Goal: Check status

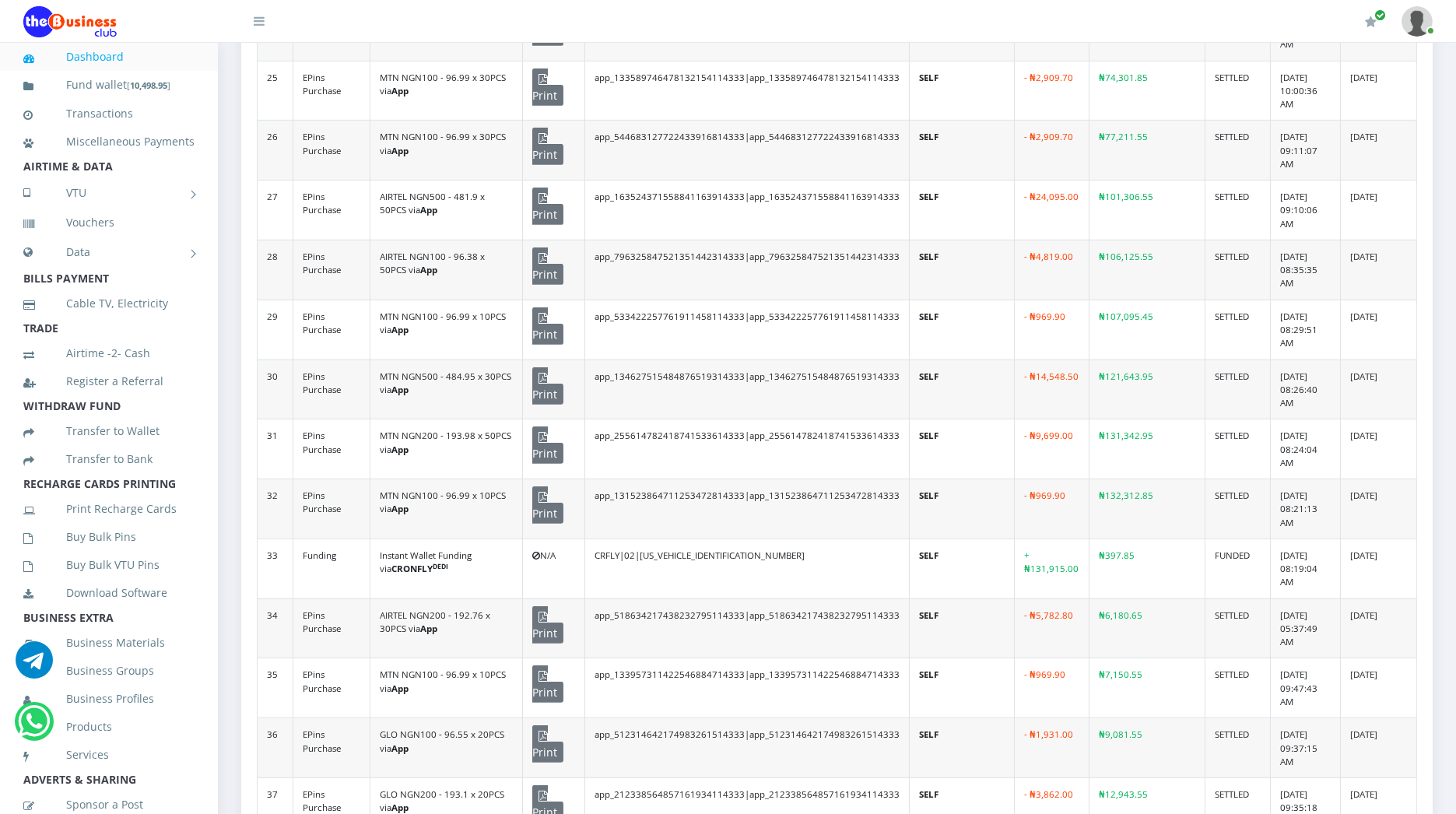
scroll to position [223, 0]
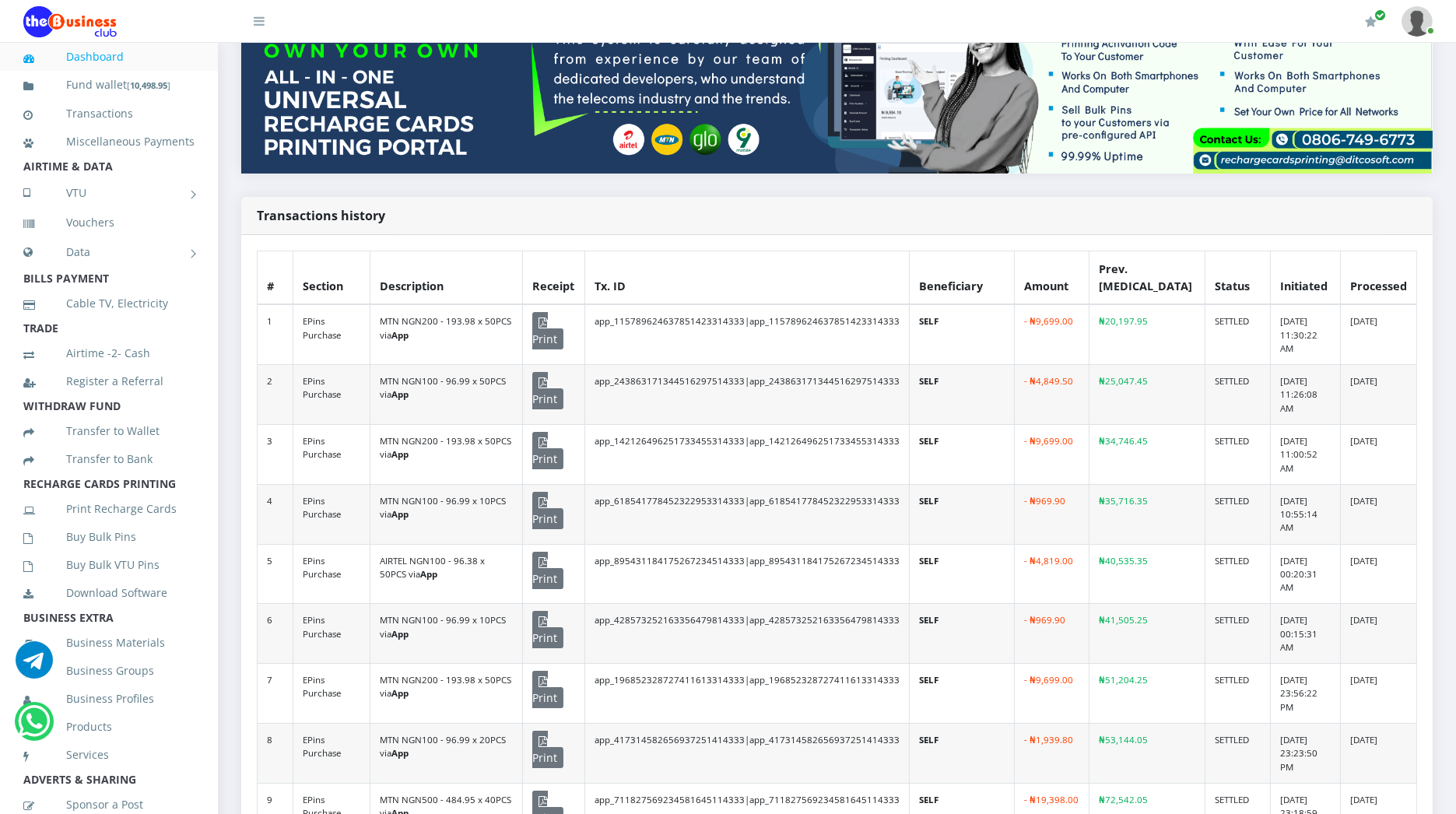
click at [845, 484] on td "app_618541778452322953314333|app_618541778452322953314333" at bounding box center [747, 514] width 324 height 60
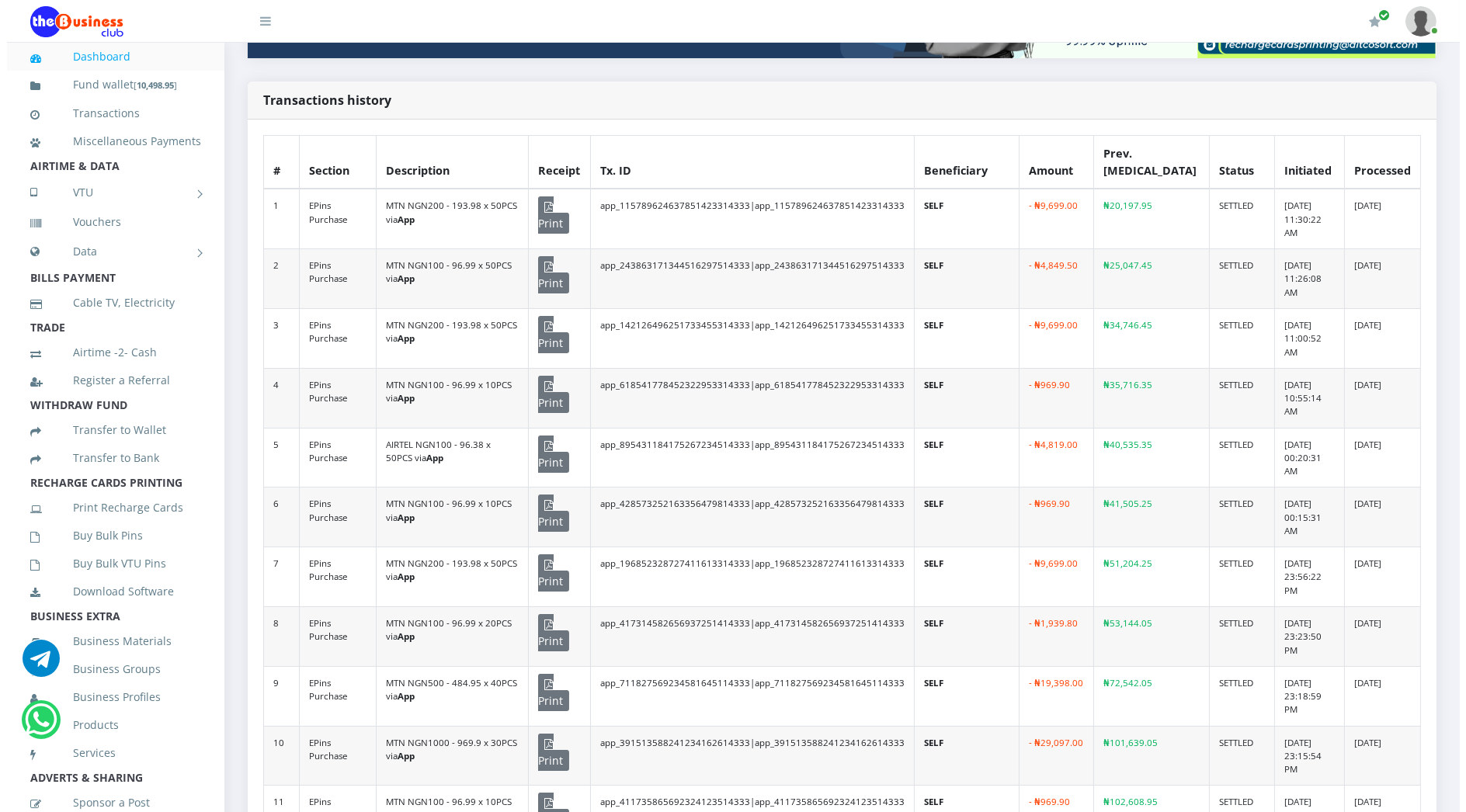
scroll to position [0, 0]
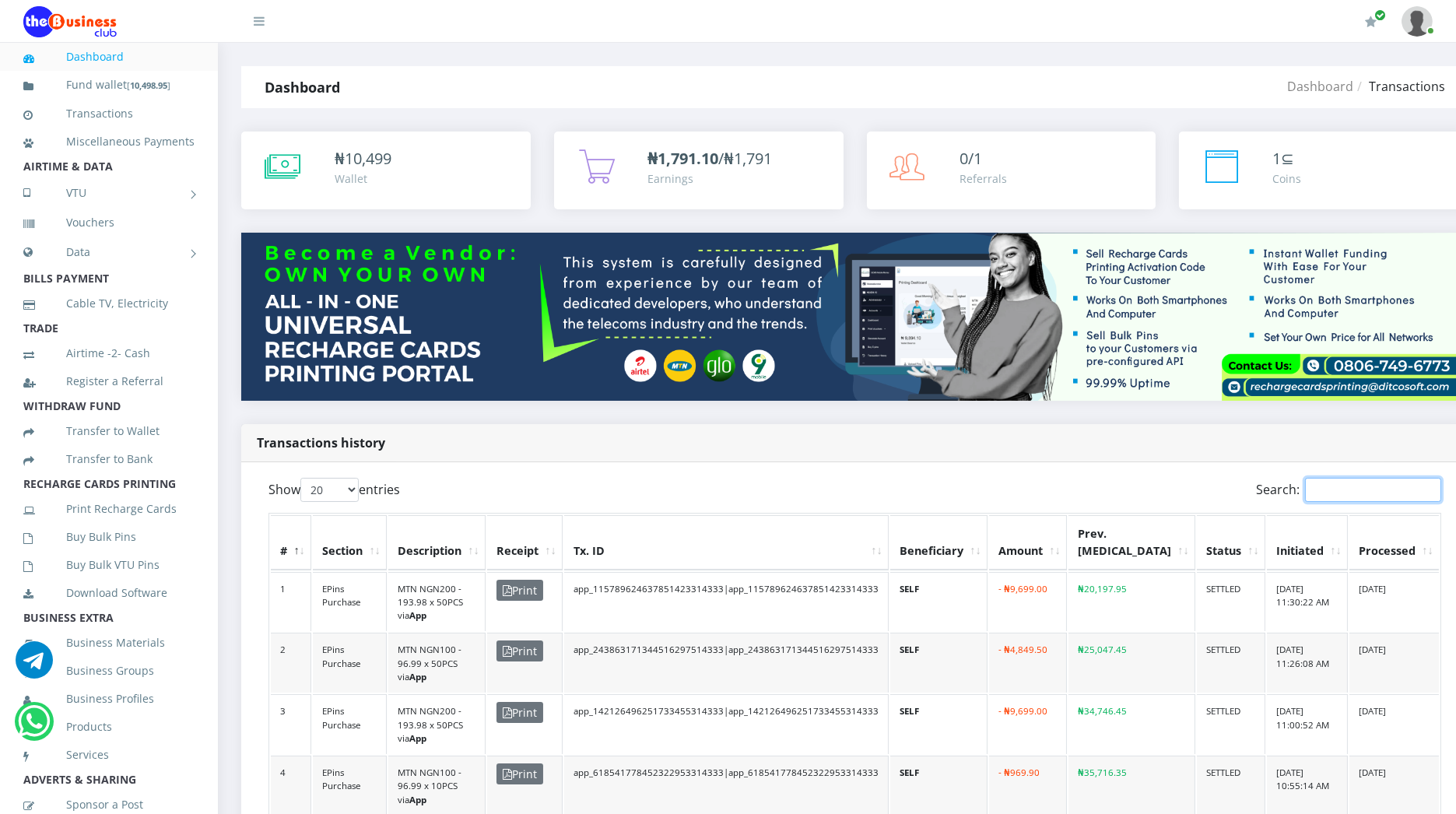
click at [1333, 478] on input "Search:" at bounding box center [1373, 490] width 136 height 24
paste input "14216496251733455314"
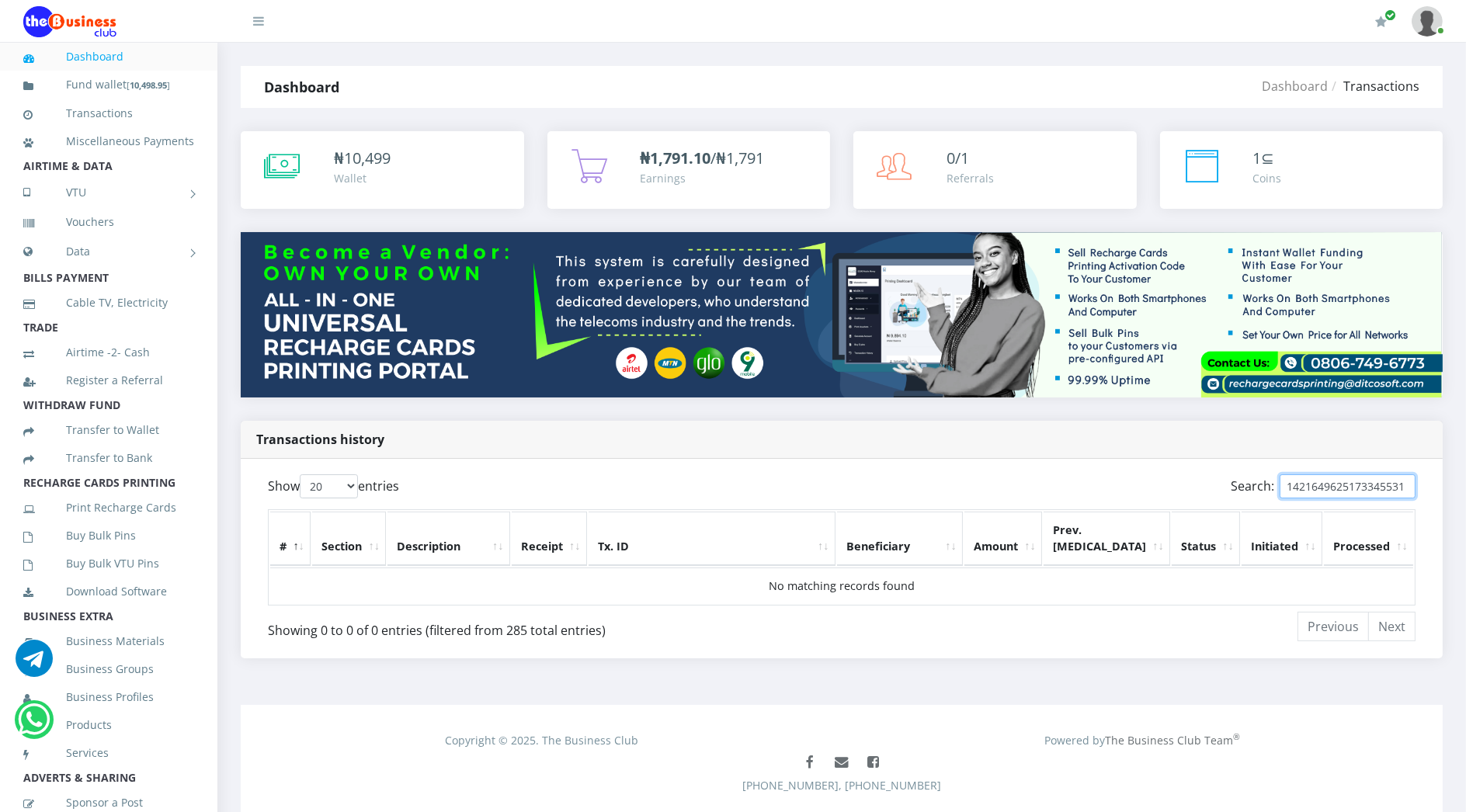
type input "14216496251733455314"
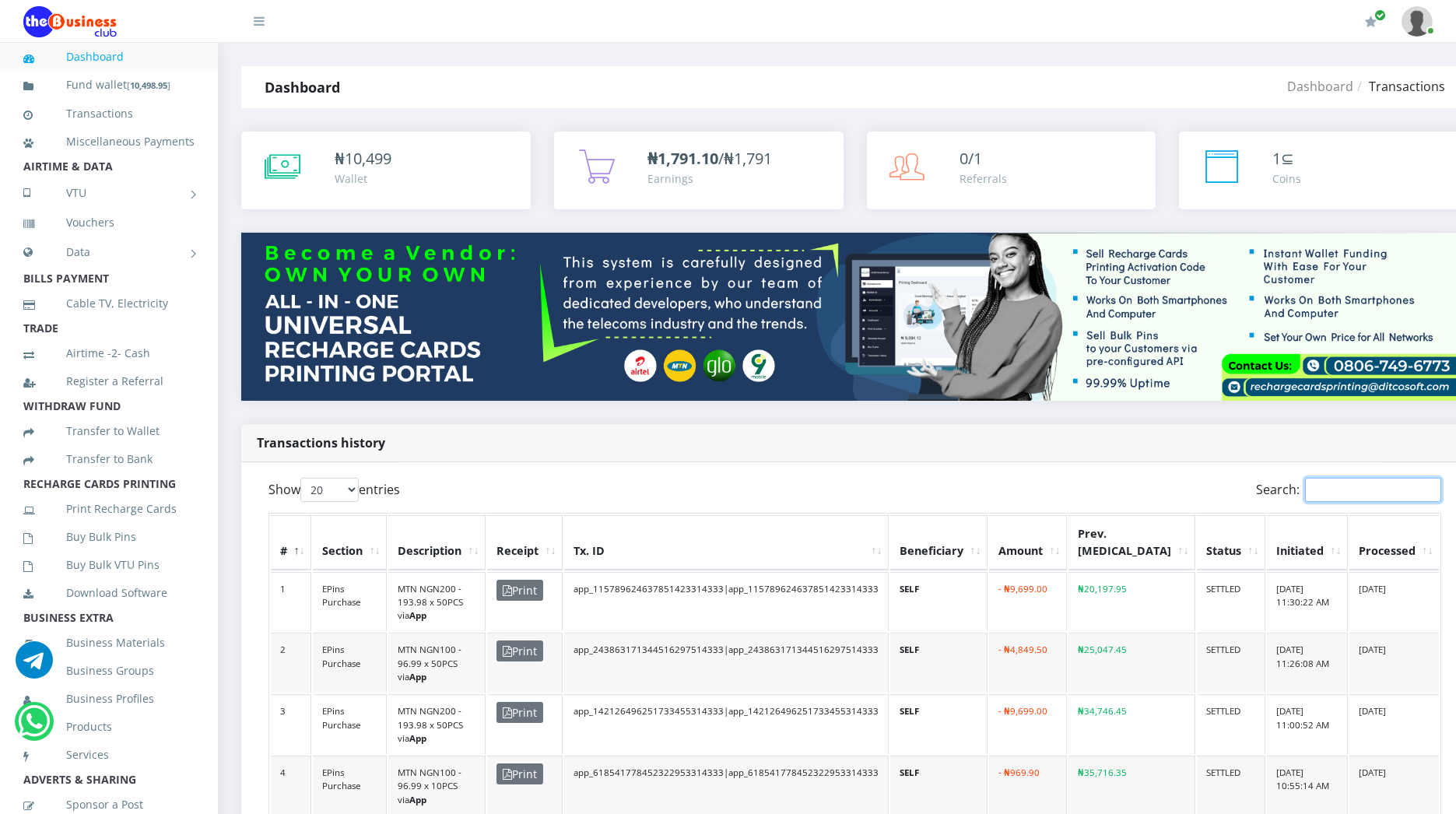
paste input "14216496251733455314"
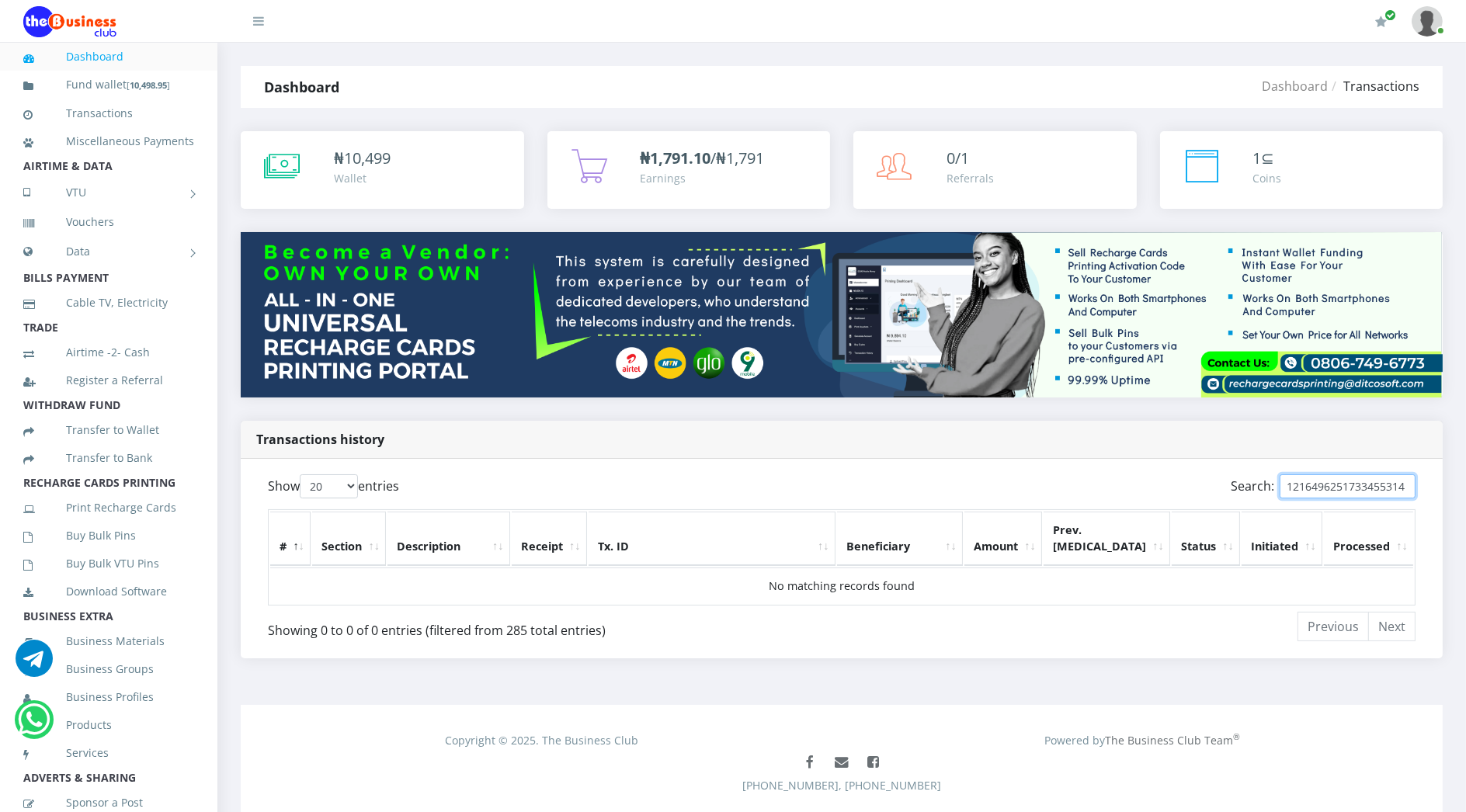
paste input "4"
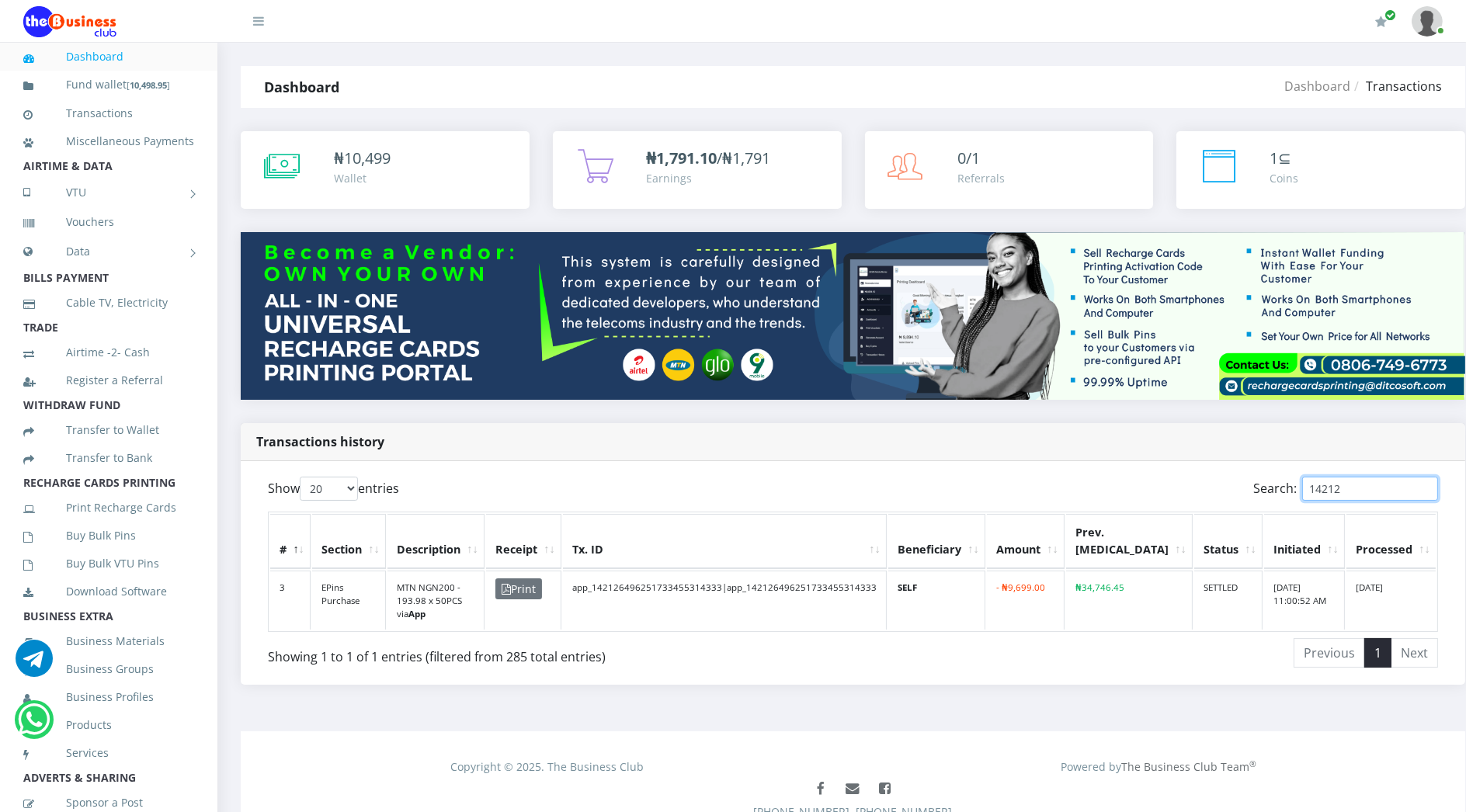
paste input "6496251733455314"
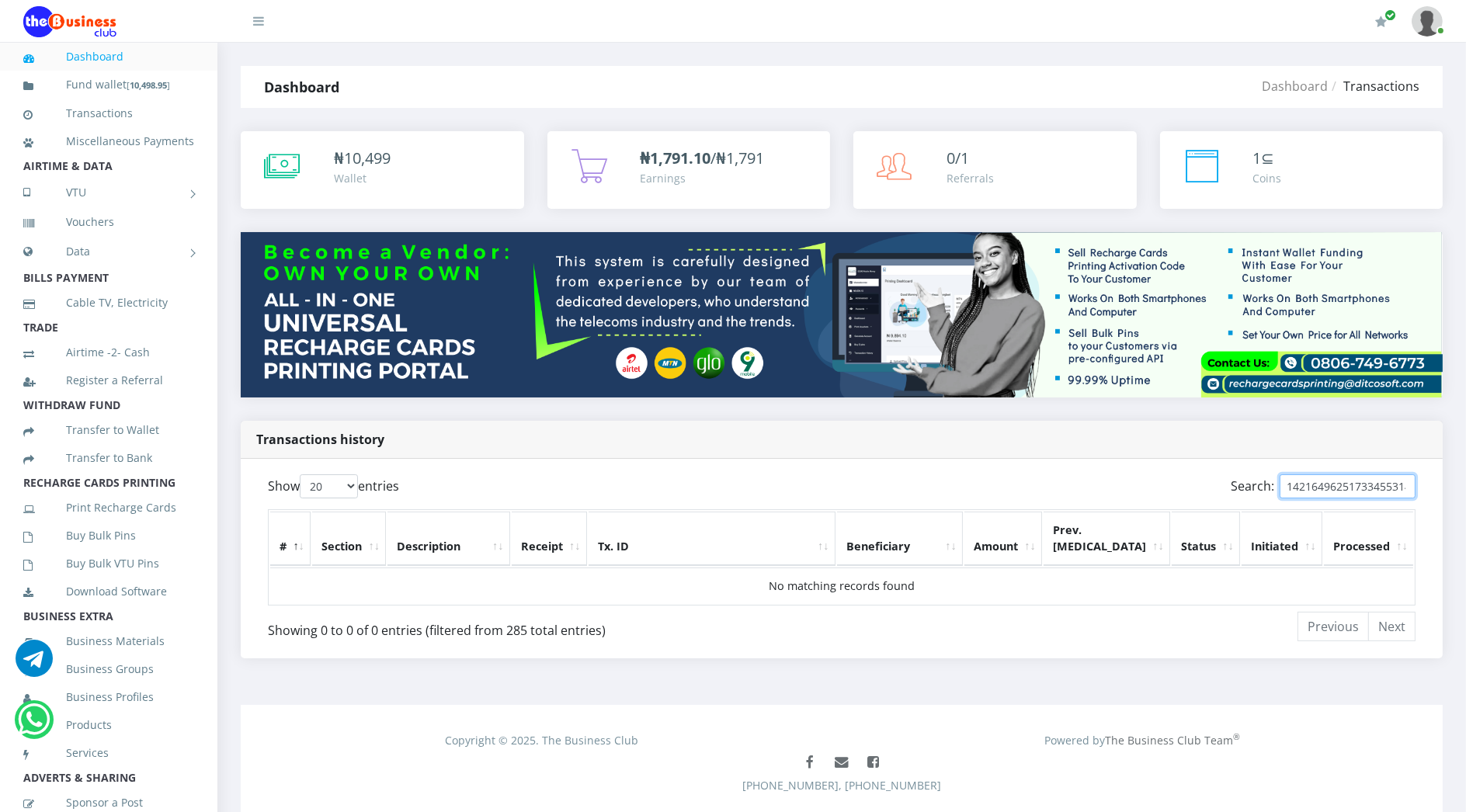
click at [1303, 474] on input "14216496251733455314" at bounding box center [1348, 486] width 136 height 24
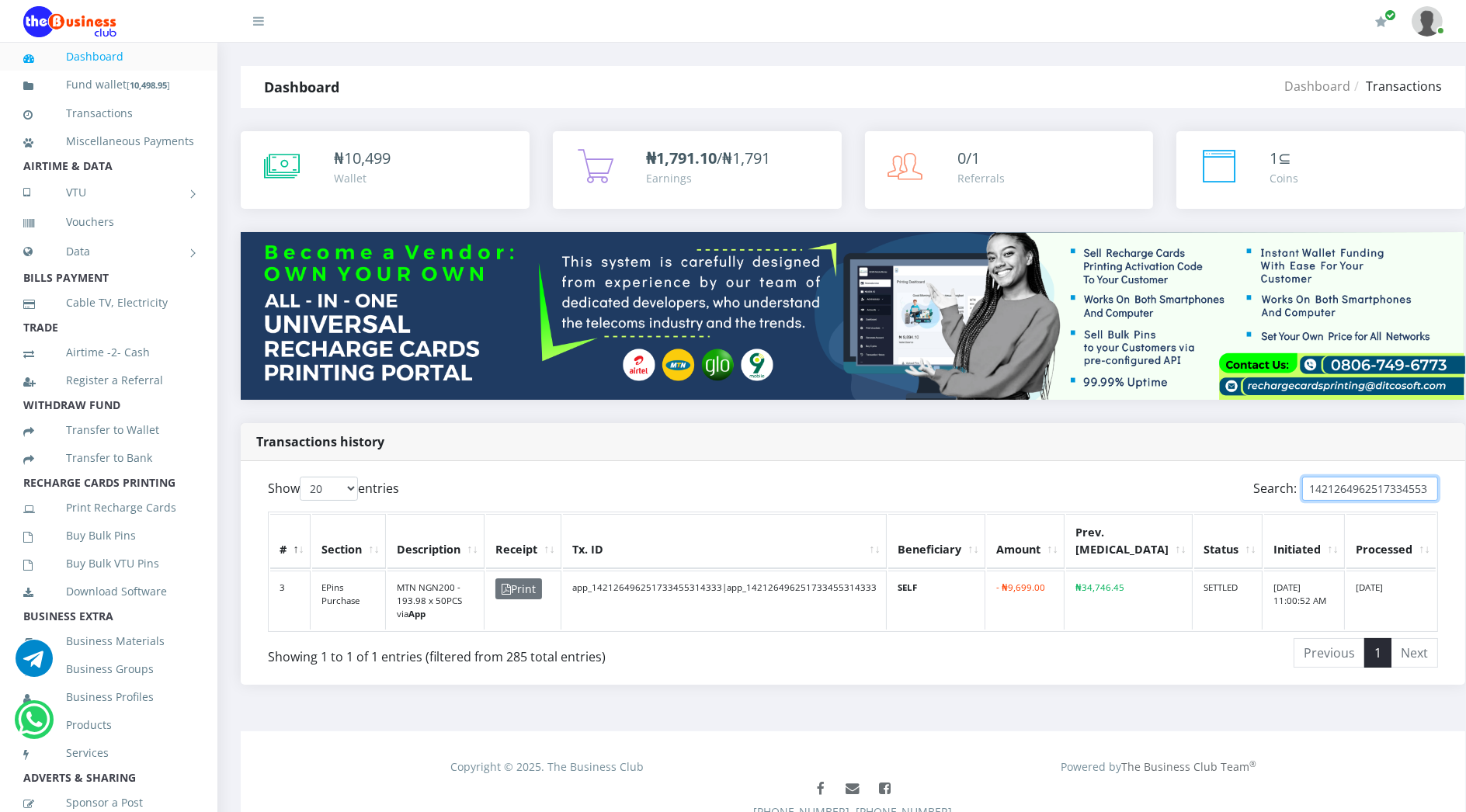
type input "142126496251733455314"
click at [783, 571] on td "app_142126496251733455314333|app_142126496251733455314333" at bounding box center [725, 600] width 324 height 60
copy td "app_142126496251733455314333"
